Goal: Task Accomplishment & Management: Use online tool/utility

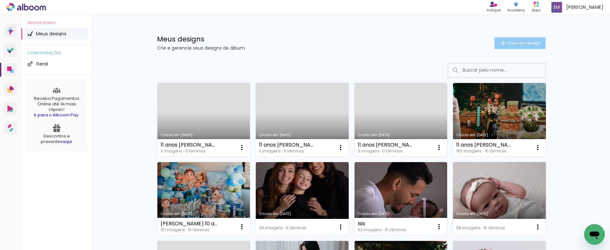
click at [519, 46] on paper-button "Criar um design" at bounding box center [519, 43] width 51 height 12
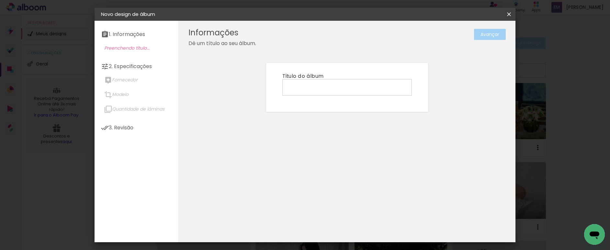
scroll to position [0, 0]
click at [321, 84] on input at bounding box center [347, 87] width 125 height 10
type input "[PERSON_NAME]"
type paper-input "[PERSON_NAME]"
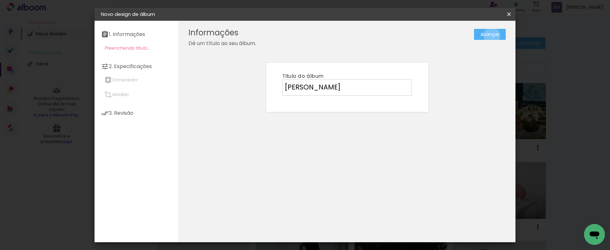
click at [0, 0] on slot "Avançar" at bounding box center [0, 0] width 0 height 0
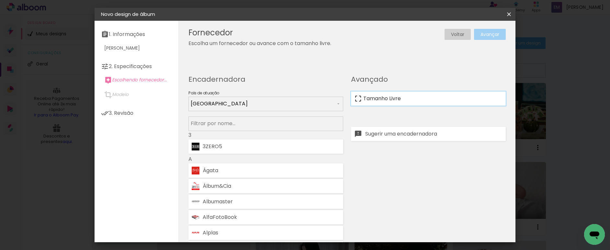
click at [403, 94] on paper-item "Tamanho Livre" at bounding box center [428, 98] width 155 height 14
click at [0, 0] on slot "Avançar" at bounding box center [0, 0] width 0 height 0
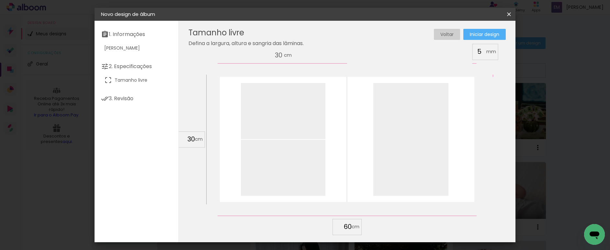
scroll to position [47, 0]
drag, startPoint x: 351, startPoint y: 227, endPoint x: 341, endPoint y: 227, distance: 10.4
click at [341, 227] on input "60" at bounding box center [343, 226] width 17 height 10
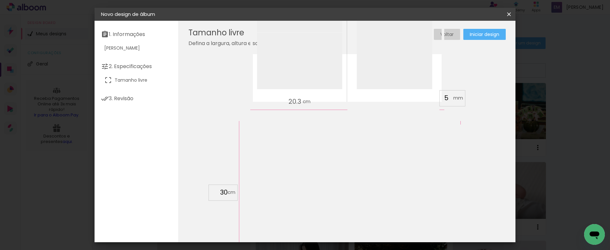
scroll to position [208, 0]
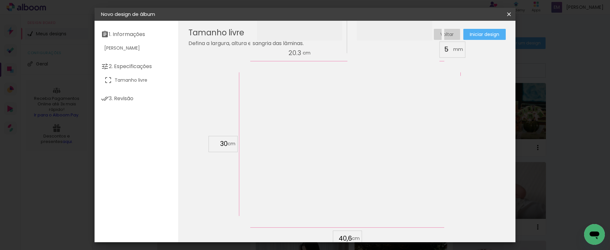
type input "40,6"
type paper-input "40,6"
drag, startPoint x: 227, startPoint y: 143, endPoint x: 213, endPoint y: 143, distance: 13.9
click at [213, 143] on input "30" at bounding box center [219, 144] width 17 height 10
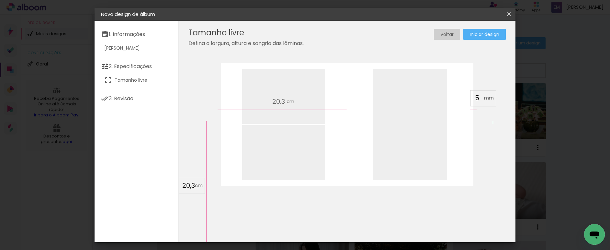
type input "20,3"
type paper-input "20,3"
click at [488, 36] on span "Iniciar design" at bounding box center [484, 34] width 29 height 5
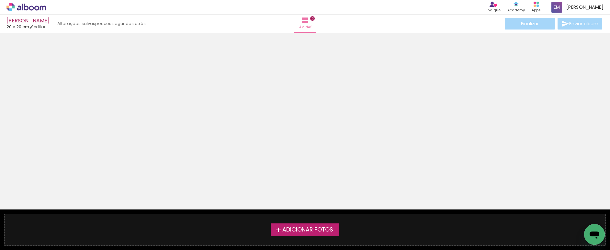
click at [285, 232] on span "Adicionar Fotos" at bounding box center [307, 230] width 51 height 6
click at [0, 0] on input "file" at bounding box center [0, 0] width 0 height 0
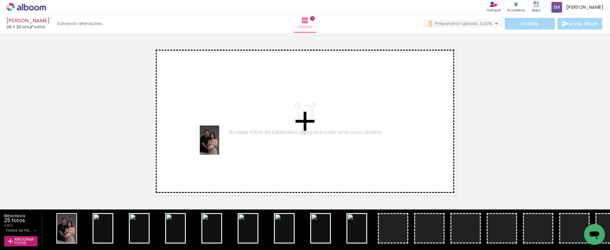
drag, startPoint x: 128, startPoint y: 194, endPoint x: 219, endPoint y: 145, distance: 103.5
click at [219, 145] on quentale-workspace at bounding box center [305, 125] width 610 height 250
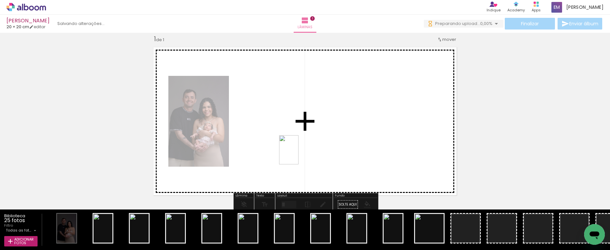
drag, startPoint x: 106, startPoint y: 229, endPoint x: 304, endPoint y: 151, distance: 212.9
click at [304, 151] on quentale-workspace at bounding box center [305, 125] width 610 height 250
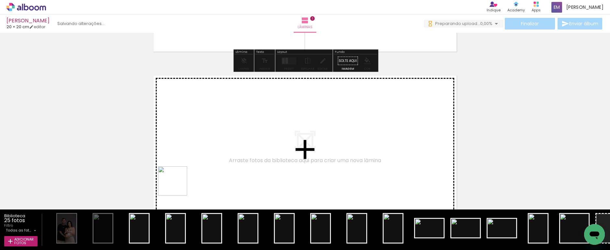
drag, startPoint x: 141, startPoint y: 230, endPoint x: 203, endPoint y: 165, distance: 90.0
click at [203, 165] on quentale-workspace at bounding box center [305, 125] width 610 height 250
